Goal: Task Accomplishment & Management: Manage account settings

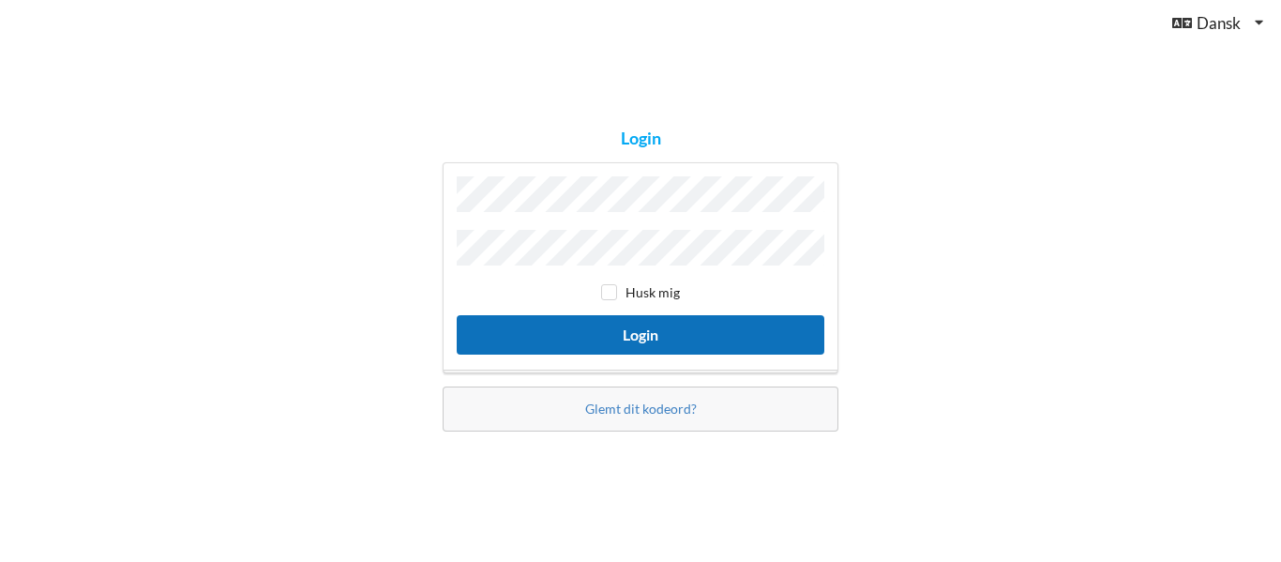
click at [637, 329] on button "Login" at bounding box center [640, 334] width 367 height 38
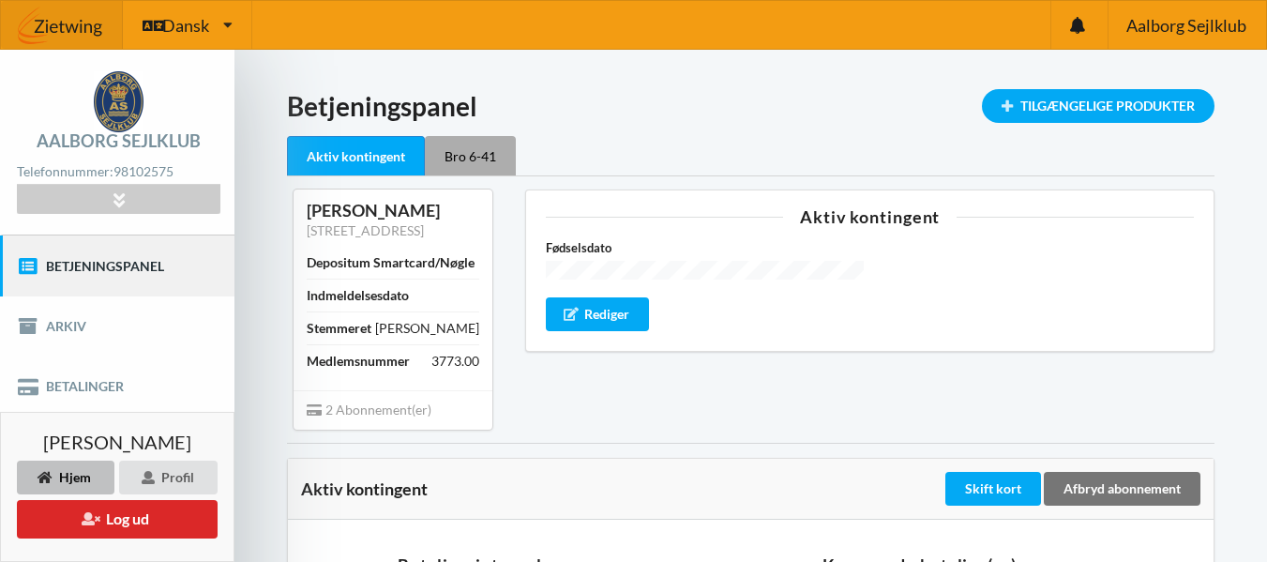
click at [494, 153] on div "Bro 6-41" at bounding box center [470, 155] width 91 height 39
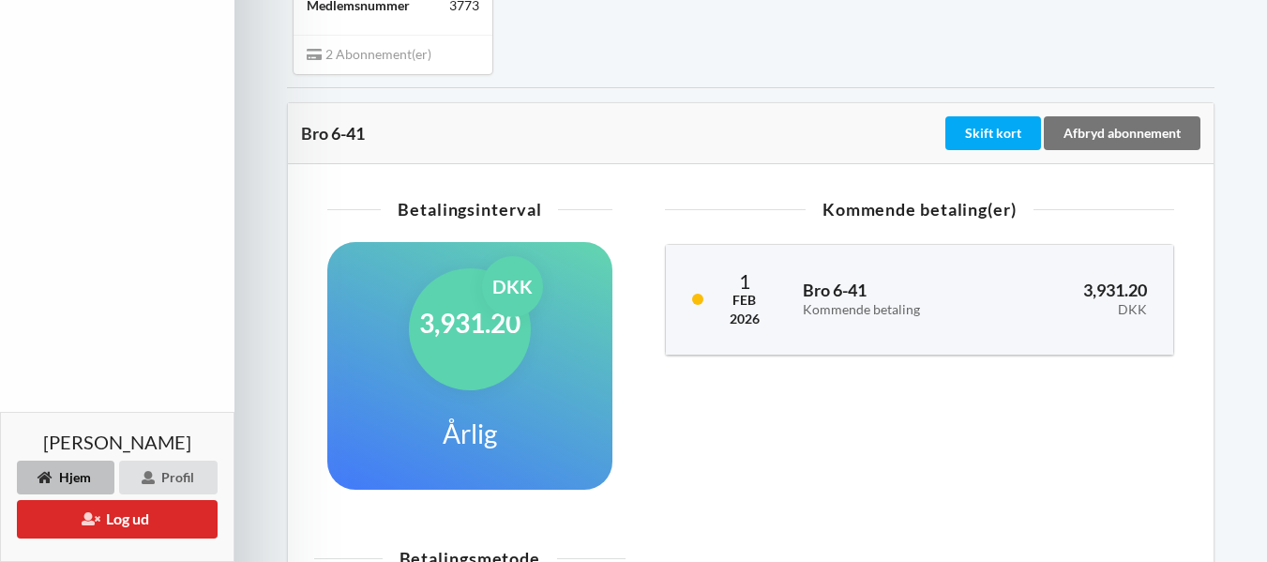
scroll to position [656, 0]
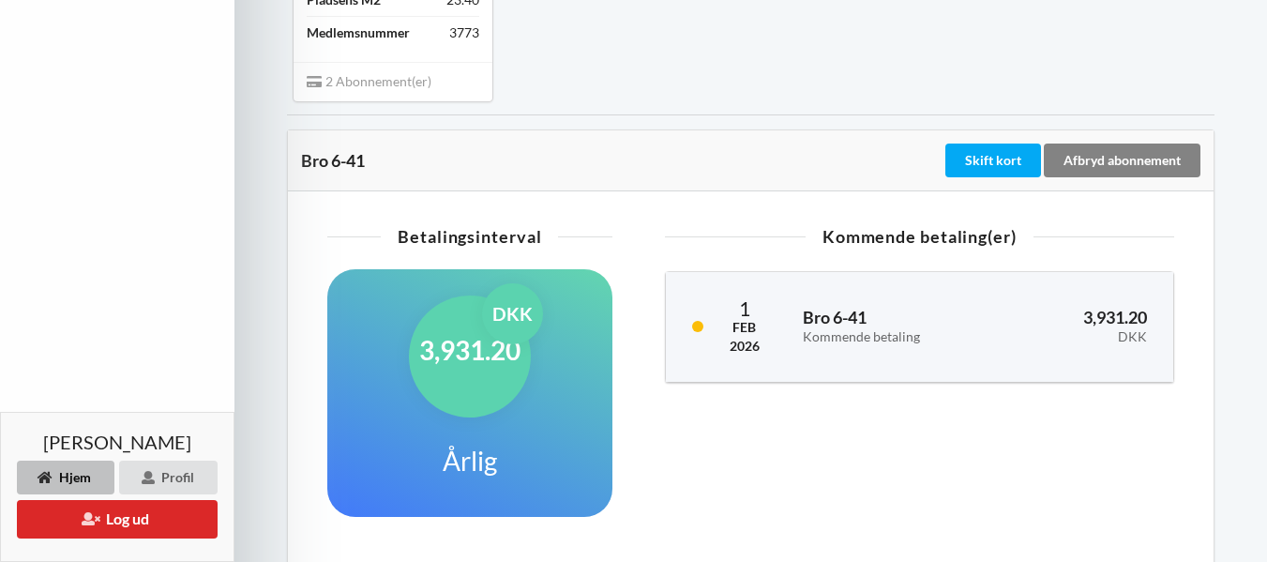
click at [1108, 157] on div "Afbryd abonnement" at bounding box center [1121, 160] width 157 height 34
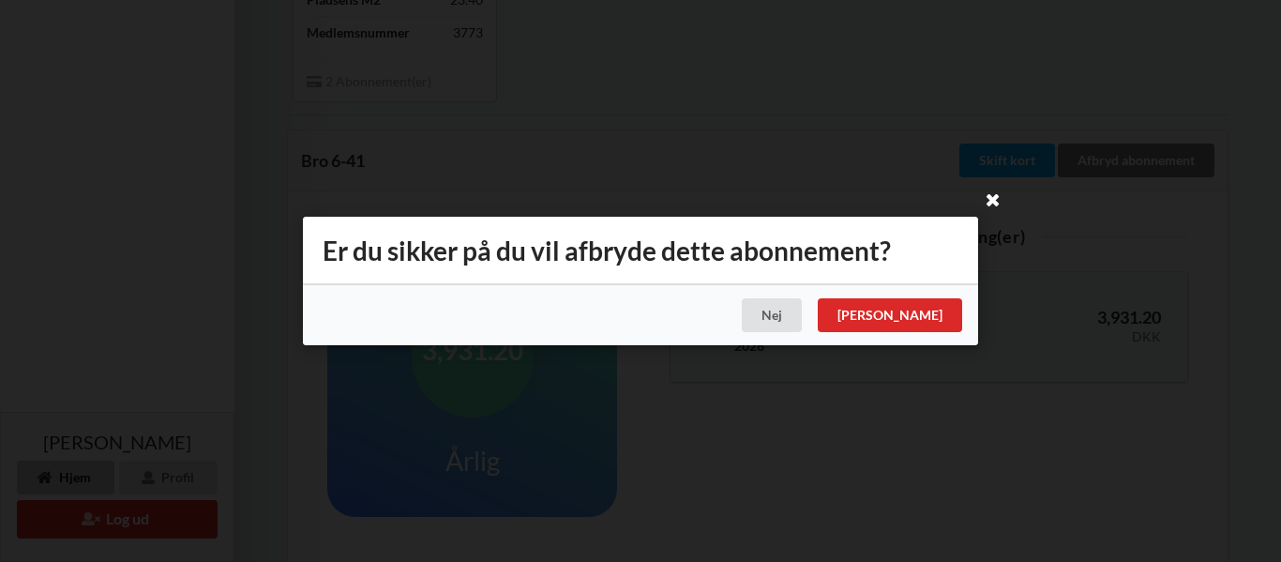
click at [999, 196] on icon at bounding box center [993, 199] width 30 height 30
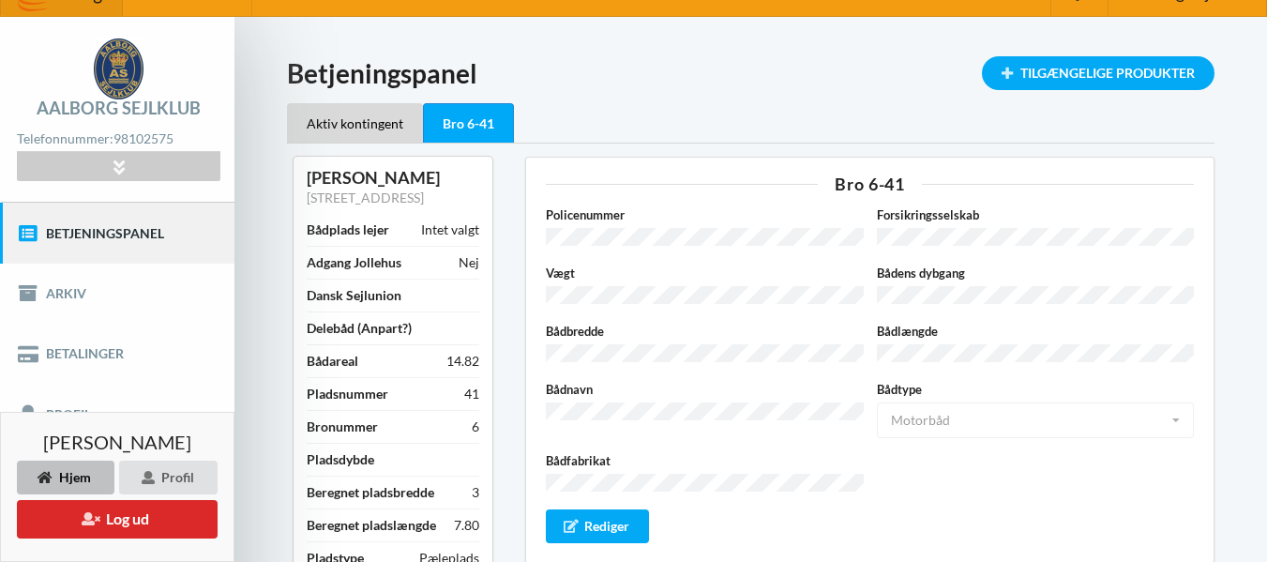
scroll to position [0, 0]
